Goal: Information Seeking & Learning: Learn about a topic

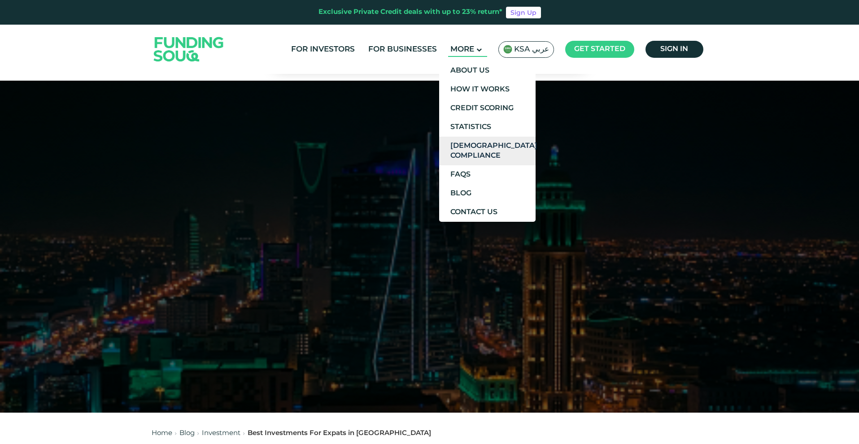
click at [469, 147] on link "[DEMOGRAPHIC_DATA] Compliance" at bounding box center [487, 151] width 96 height 29
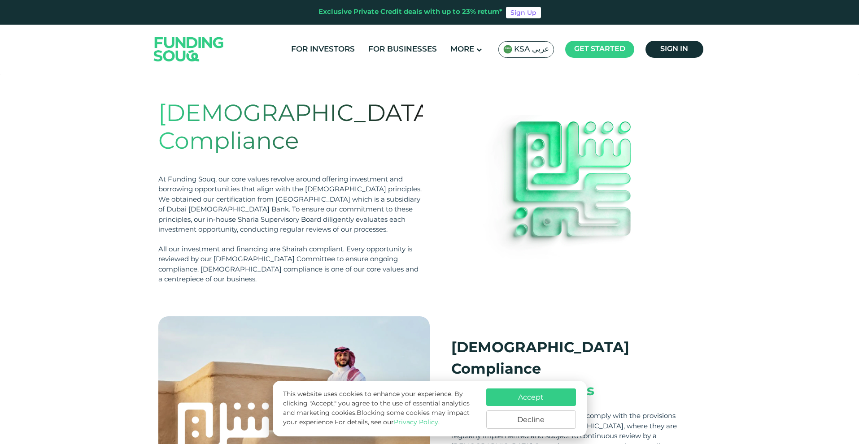
click at [543, 398] on button "Accept" at bounding box center [531, 397] width 90 height 17
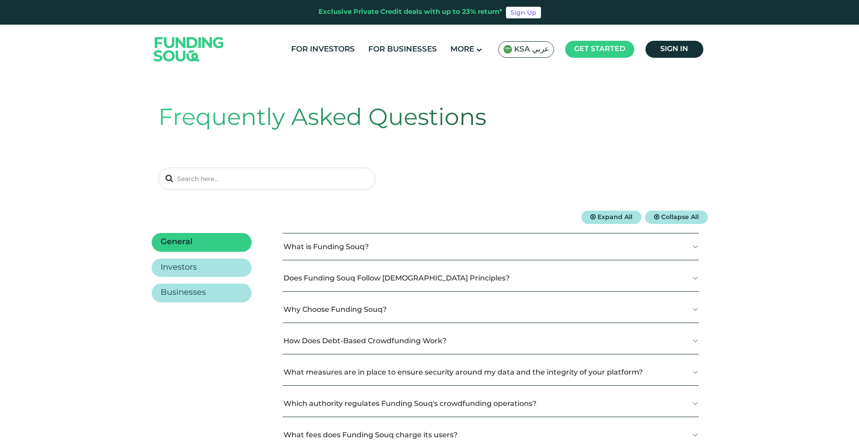
click at [353, 312] on button "Why Choose Funding Souq?" at bounding box center [490, 309] width 416 height 26
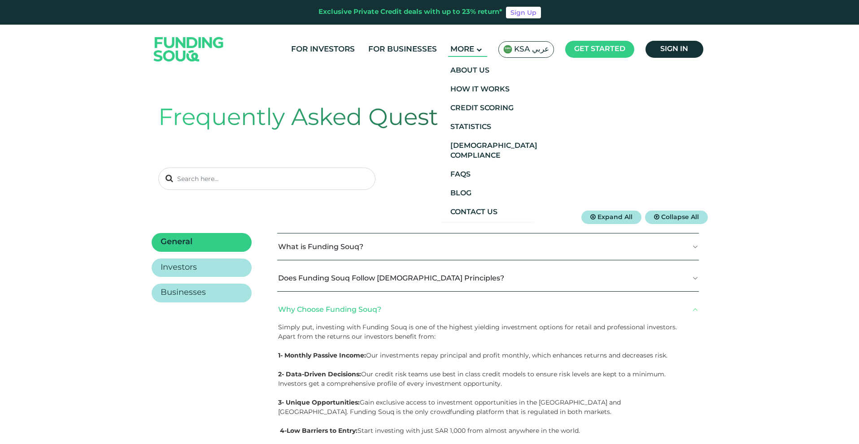
click at [462, 47] on span "More" at bounding box center [462, 50] width 24 height 8
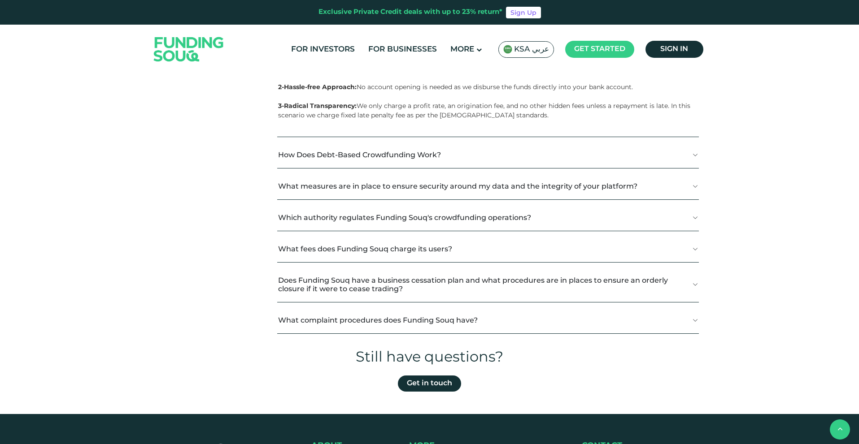
scroll to position [417, 0]
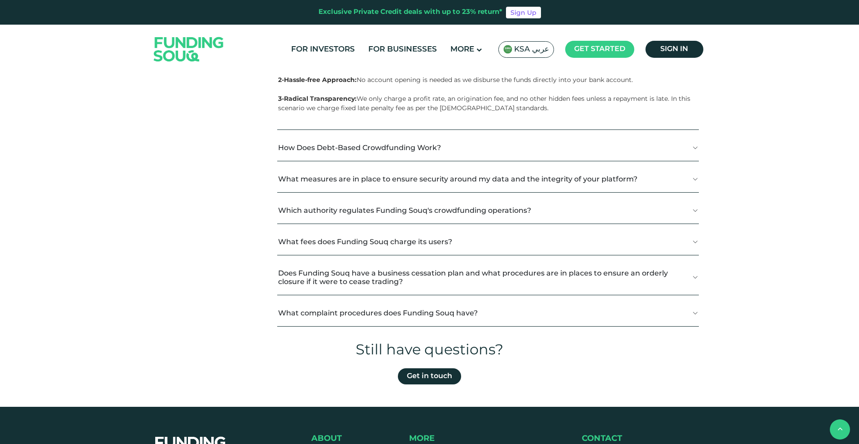
click at [692, 141] on button "How Does Debt-Based Crowdfunding Work?" at bounding box center [487, 147] width 421 height 26
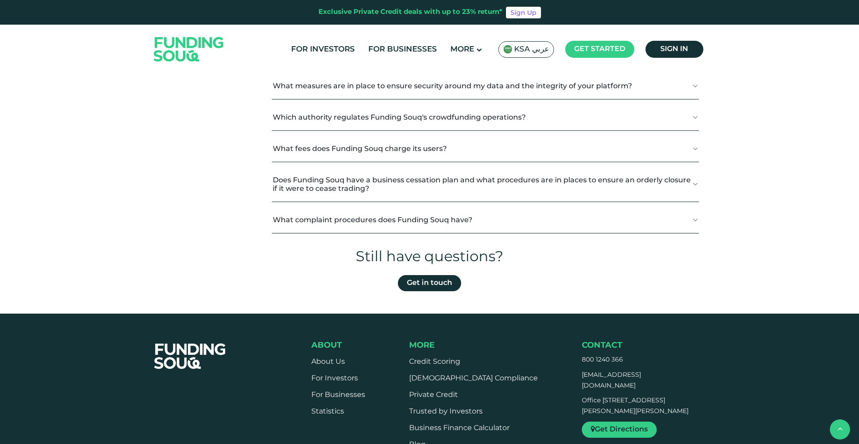
scroll to position [676, 0]
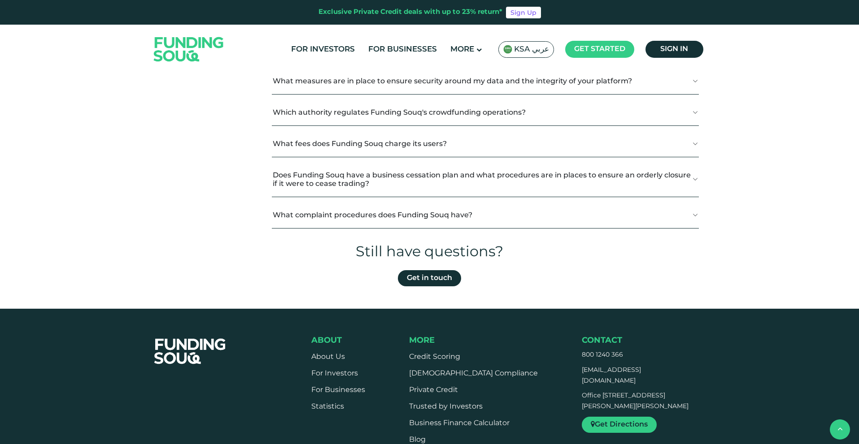
click at [570, 145] on button "What fees does Funding Souq charge its users?" at bounding box center [485, 143] width 427 height 26
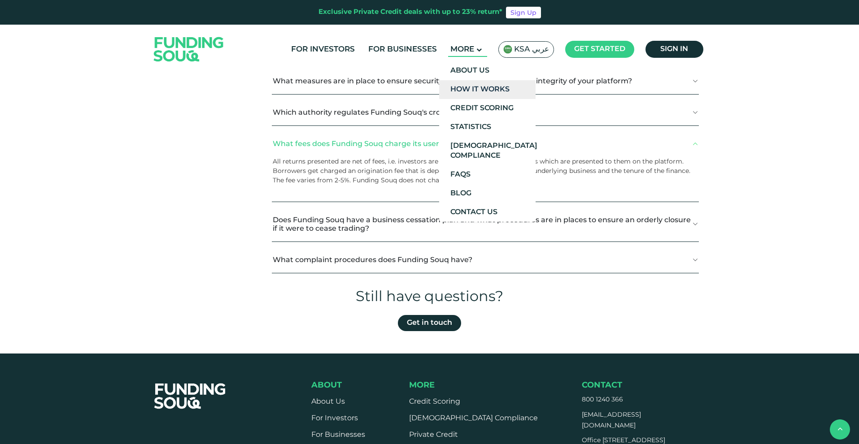
click at [473, 95] on link "How It Works" at bounding box center [487, 89] width 96 height 19
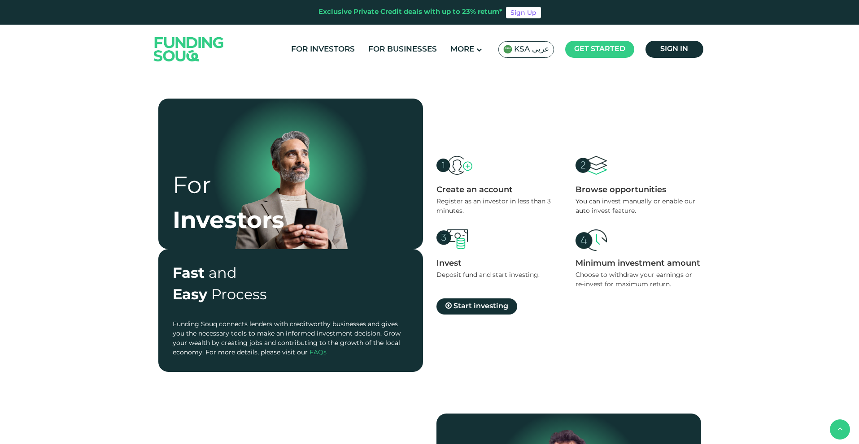
scroll to position [333, 0]
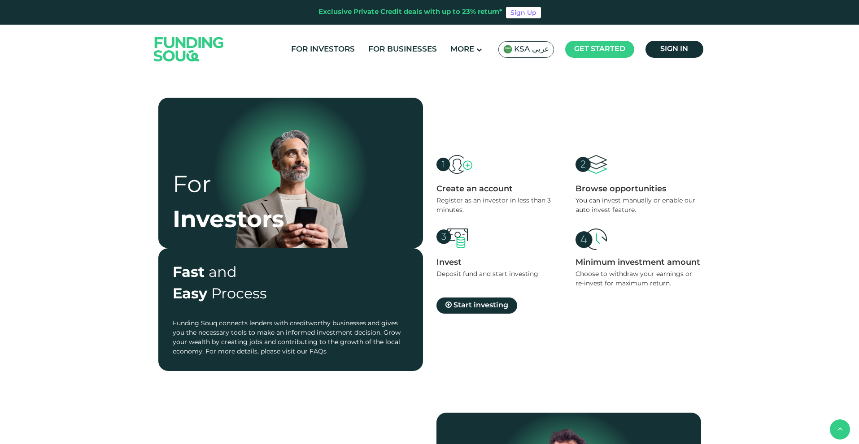
click at [321, 352] on link "FAQs" at bounding box center [317, 352] width 17 height 6
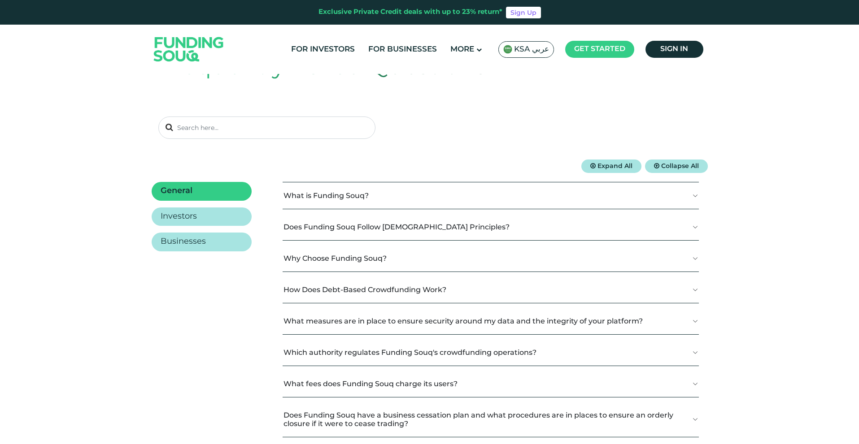
scroll to position [53, 0]
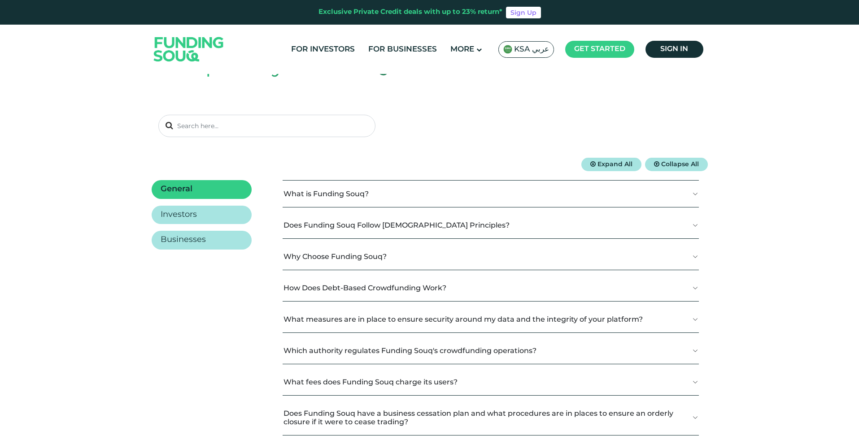
click at [489, 256] on button "Why Choose Funding Souq?" at bounding box center [490, 256] width 416 height 26
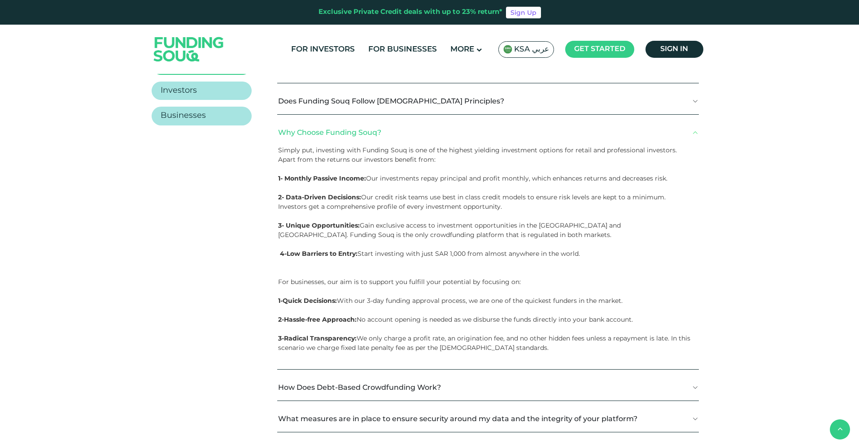
scroll to position [0, 0]
